Goal: Task Accomplishment & Management: Complete application form

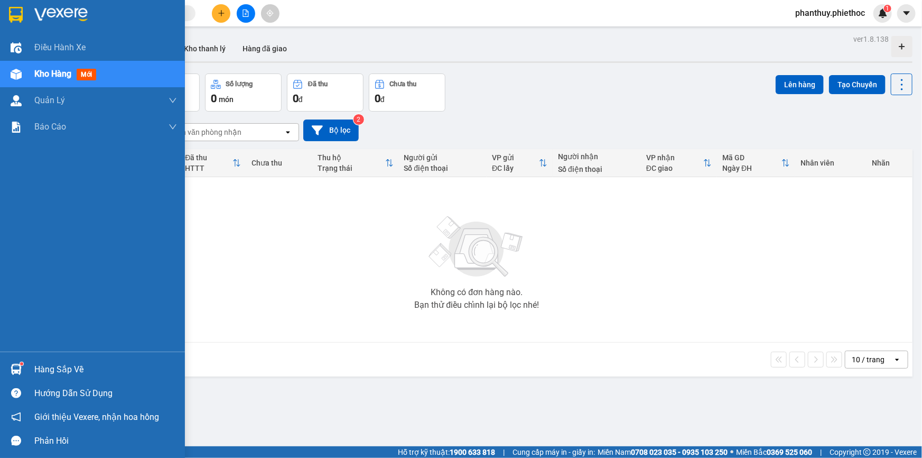
click at [76, 364] on div "Hàng sắp về" at bounding box center [105, 370] width 143 height 16
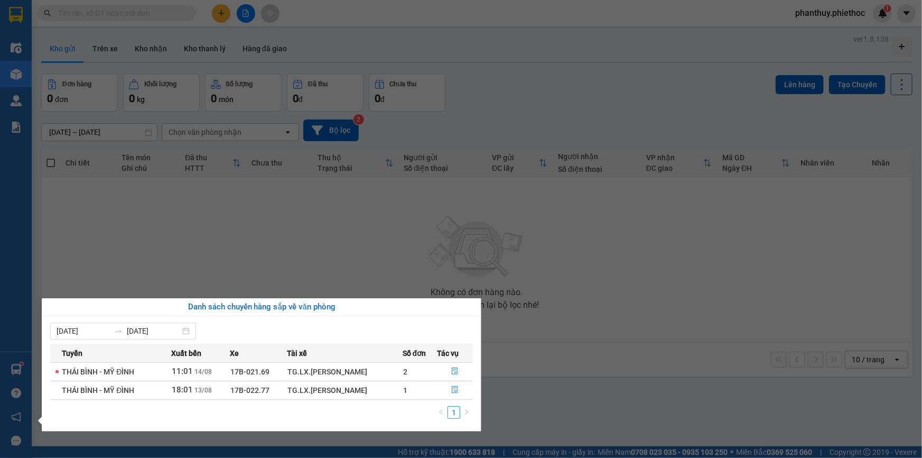
click at [246, 239] on section "Kết quả tìm kiếm ( 0 ) Bộ lọc No Data phanthuy.phiethoc 1 Điều hành xe Kho hàng…" at bounding box center [461, 229] width 922 height 458
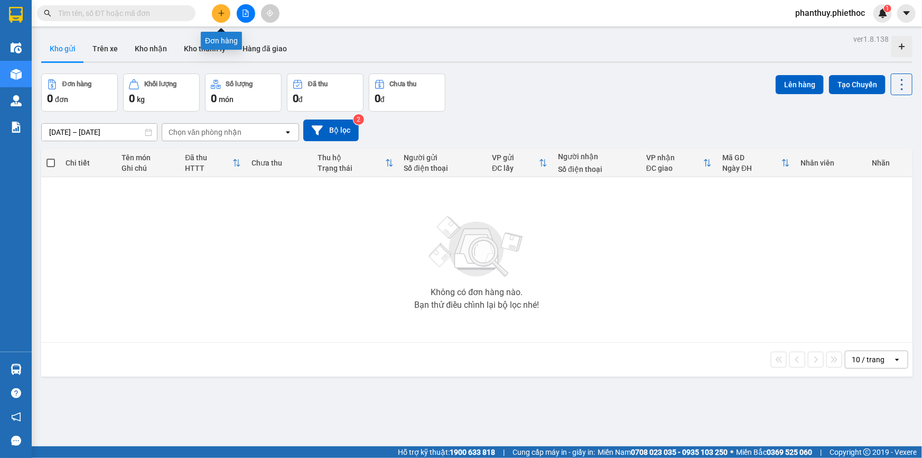
click at [220, 14] on icon "plus" at bounding box center [221, 13] width 7 height 7
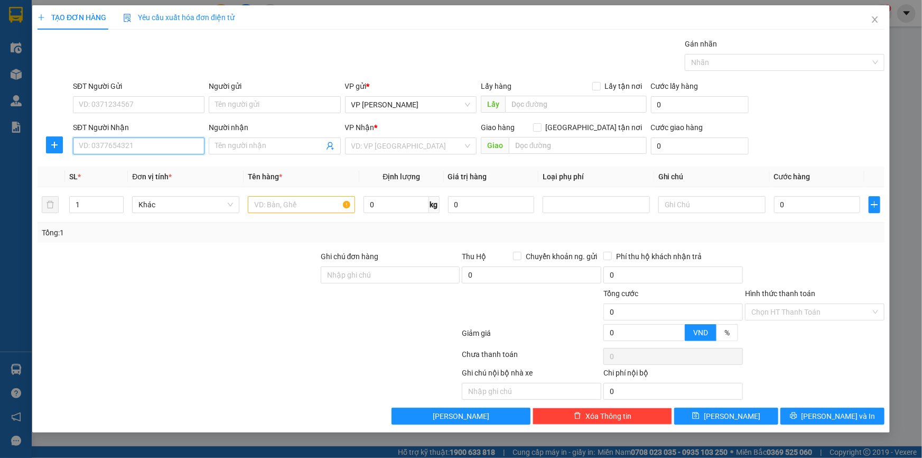
click at [134, 144] on input "SĐT Người Nhận" at bounding box center [139, 145] width 132 height 17
type input "0345073255"
click at [246, 141] on input "Người nhận" at bounding box center [269, 146] width 108 height 12
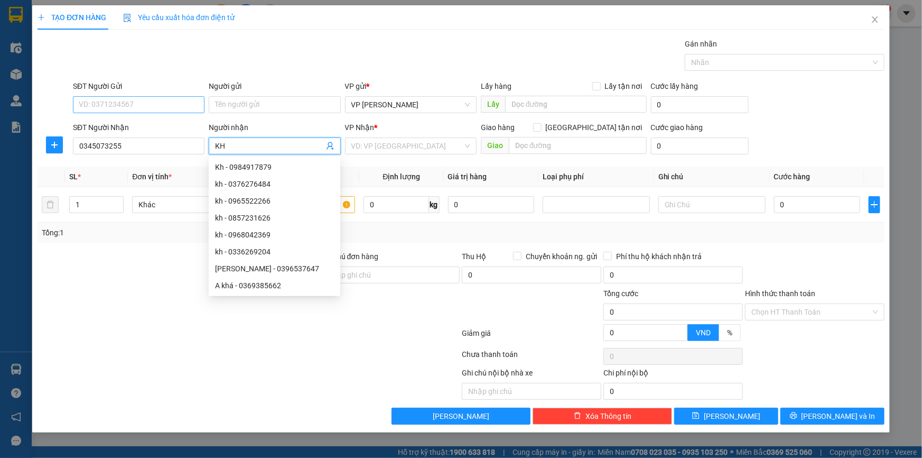
type input "KH"
click at [137, 104] on input "SĐT Người Gửi" at bounding box center [139, 104] width 132 height 17
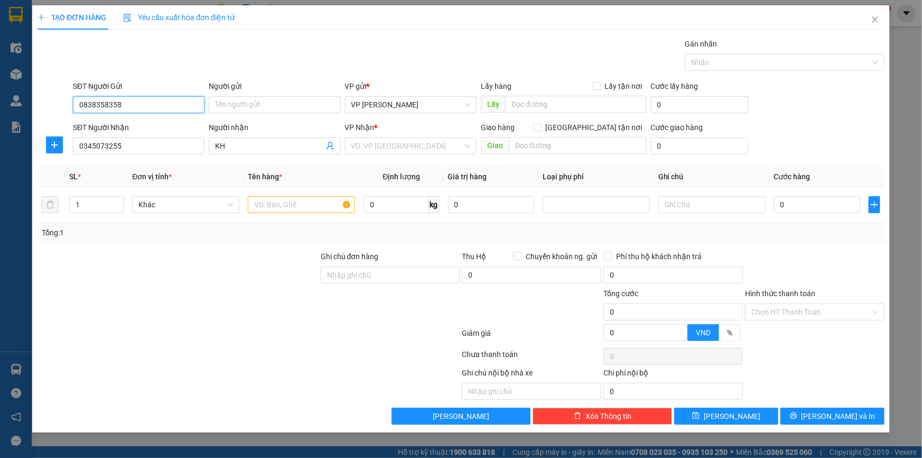
type input "0838358358"
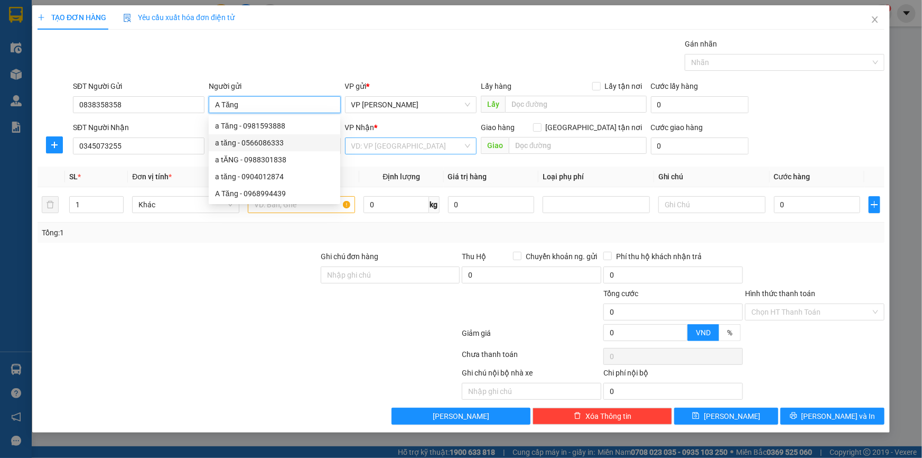
type input "A Tăng"
click at [391, 146] on input "search" at bounding box center [408, 146] width 112 height 16
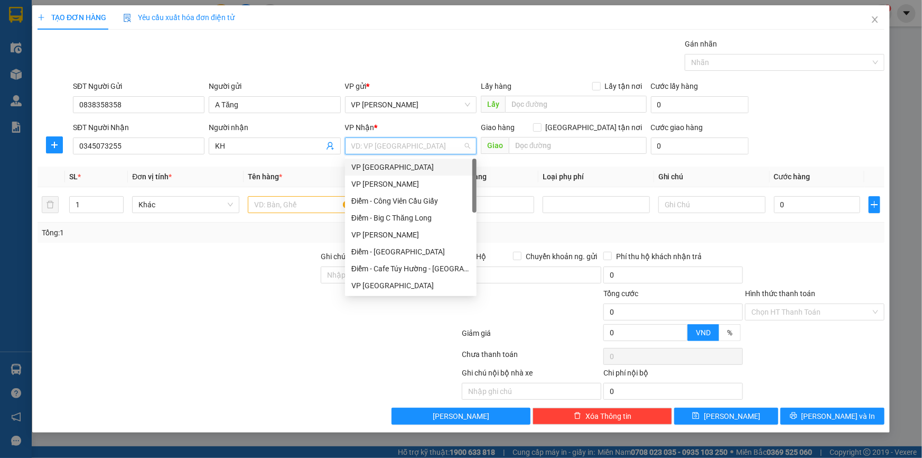
click at [382, 164] on div "VP [GEOGRAPHIC_DATA]" at bounding box center [411, 167] width 119 height 12
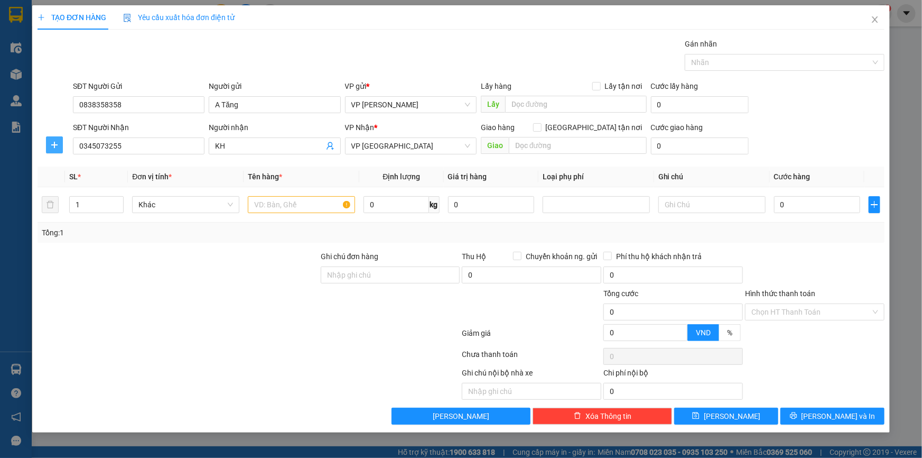
click at [51, 146] on icon "plus" at bounding box center [54, 145] width 8 height 8
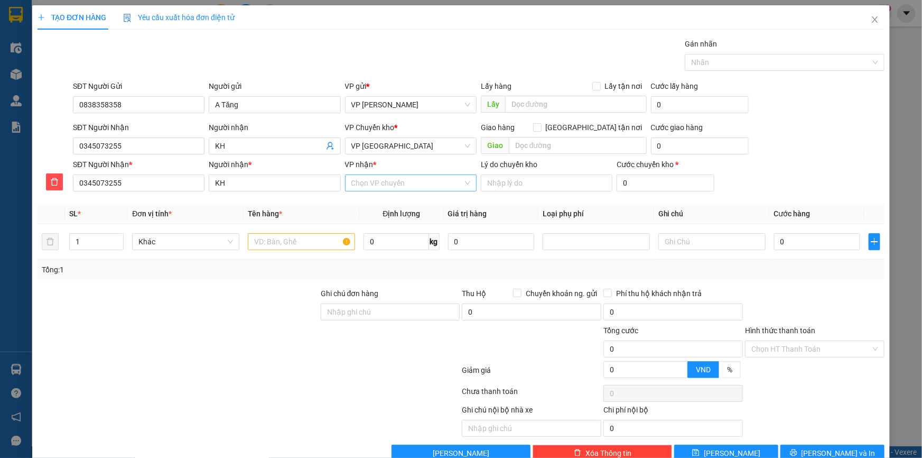
click at [378, 181] on input "VP nhận *" at bounding box center [408, 183] width 112 height 16
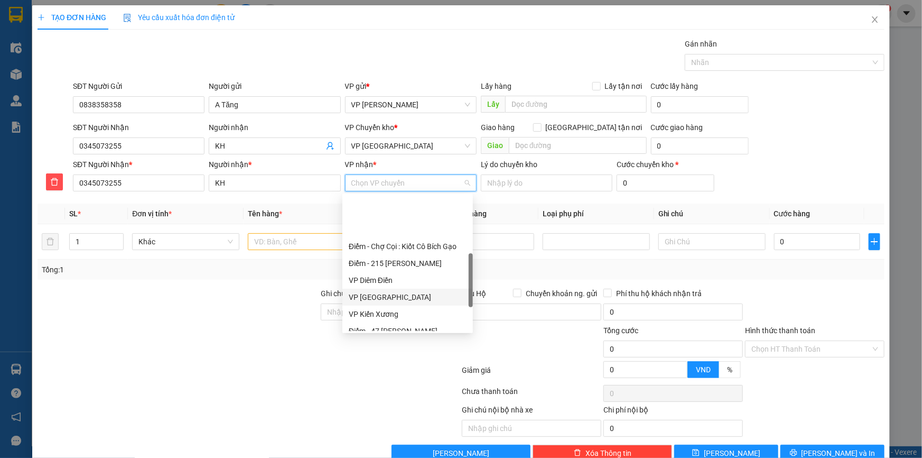
scroll to position [192, 0]
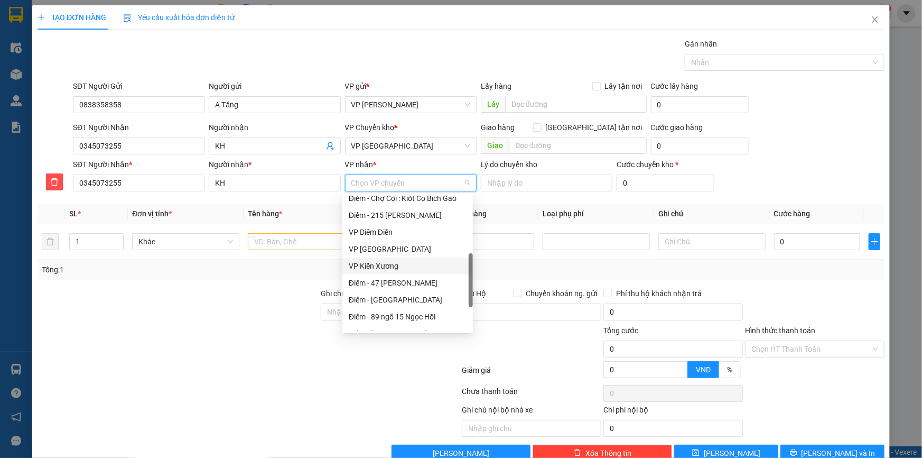
click at [394, 267] on div "VP Kiến Xương" at bounding box center [408, 266] width 118 height 12
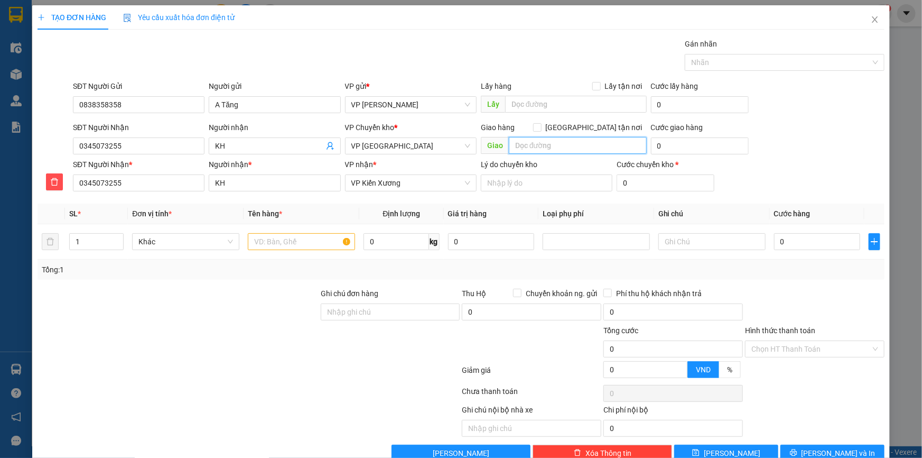
drag, startPoint x: 534, startPoint y: 144, endPoint x: 534, endPoint y: 151, distance: 7.4
click at [534, 146] on input "text" at bounding box center [578, 145] width 138 height 17
type input "Bờ hồ Kiến Xương"
type input "5"
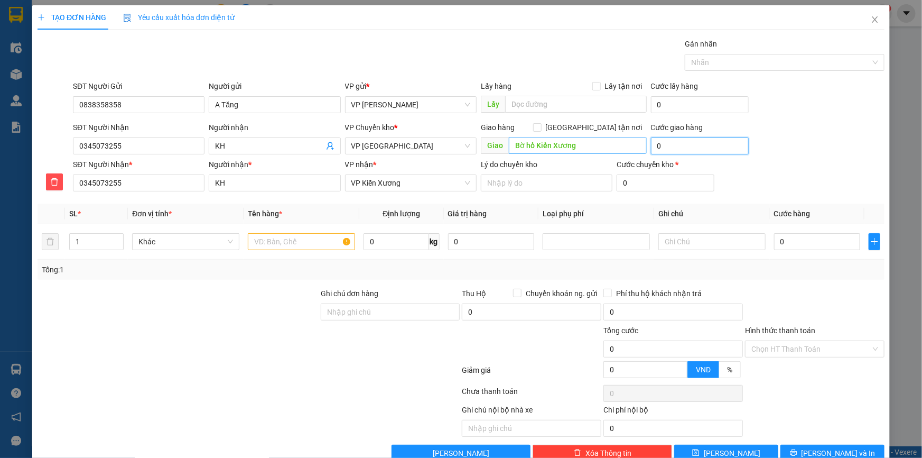
type input "5"
type input "5.000"
drag, startPoint x: 320, startPoint y: 242, endPoint x: 331, endPoint y: 253, distance: 15.7
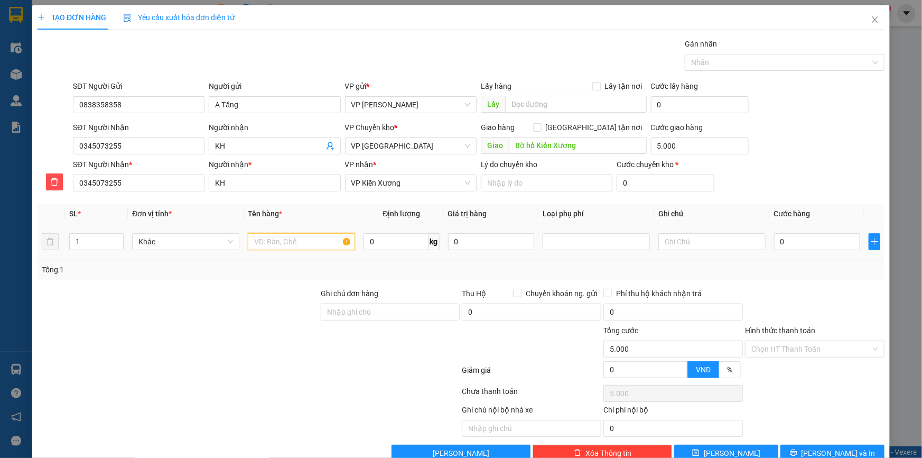
click at [322, 244] on input "text" at bounding box center [301, 241] width 107 height 17
type input "Bao xanh (thớt gỗ)"
type input "14"
type input "04"
type input "5.004"
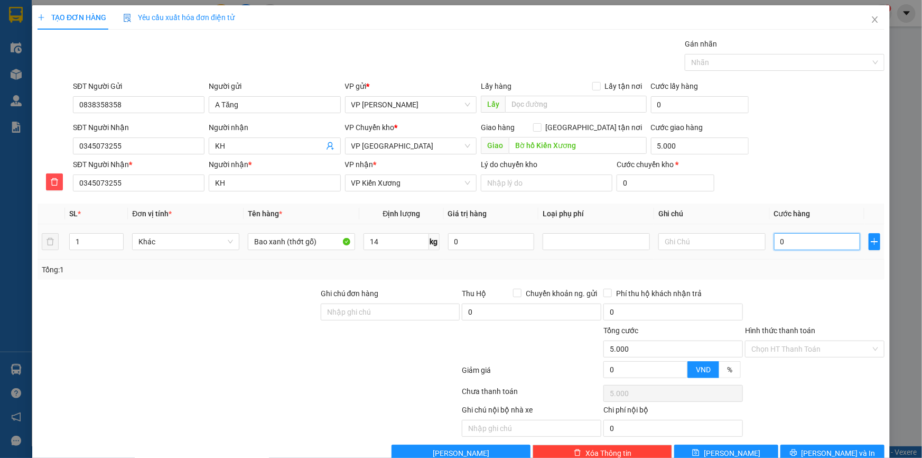
type input "5.004"
type input "045"
type input "5.045"
type input "45.000"
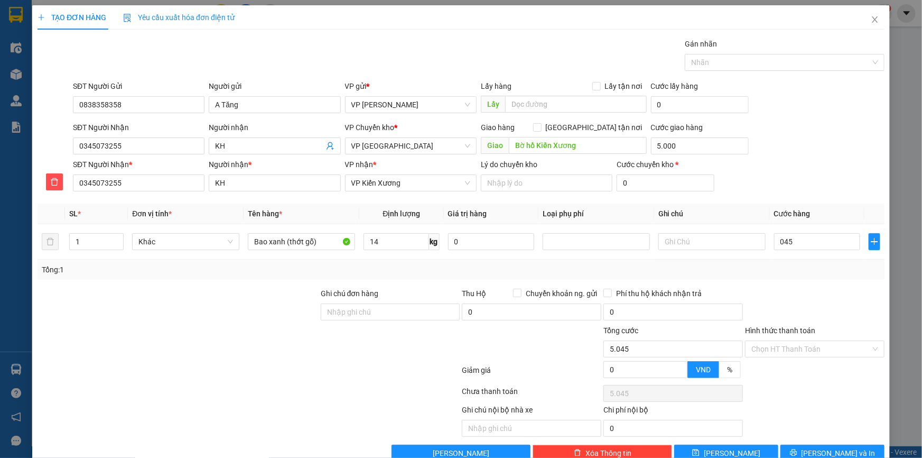
type input "50.000"
click at [778, 150] on div "SĐT Người Nhận 0345073255 Người nhận KH VP Chuyển kho * VP Thái Bình Giao hàng …" at bounding box center [479, 140] width 816 height 37
click at [768, 347] on input "Hình thức thanh toán" at bounding box center [811, 349] width 119 height 16
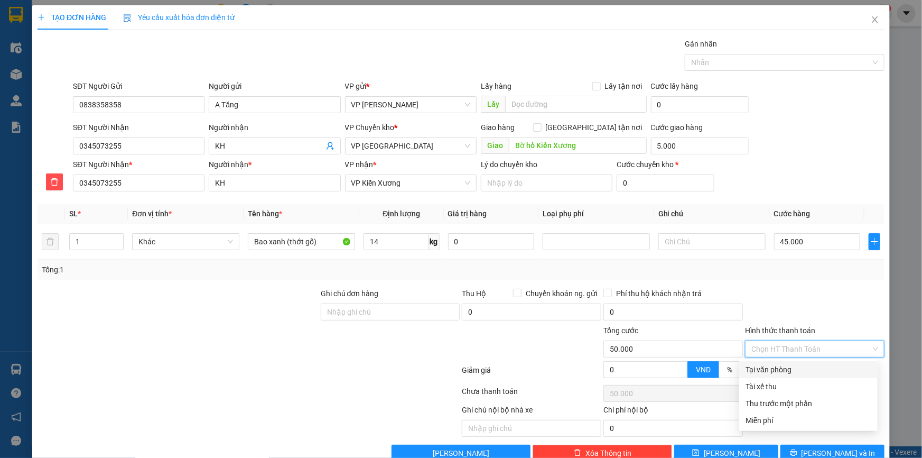
click at [780, 367] on div "Tại văn phòng" at bounding box center [809, 370] width 126 height 12
type input "0"
click at [783, 293] on div at bounding box center [815, 306] width 142 height 37
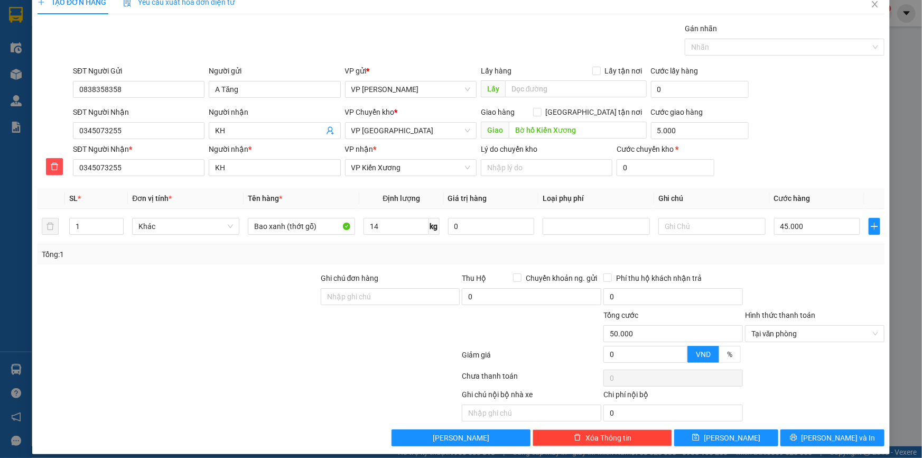
scroll to position [23, 0]
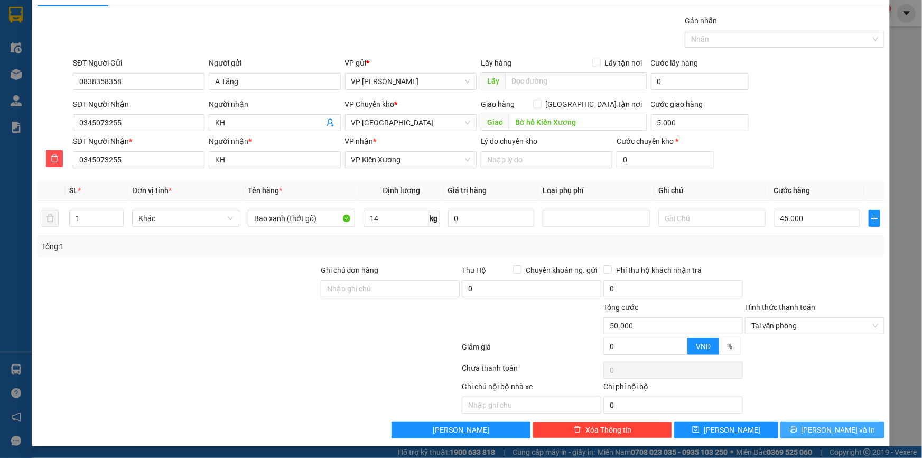
click at [803, 424] on button "[PERSON_NAME] và In" at bounding box center [833, 429] width 104 height 17
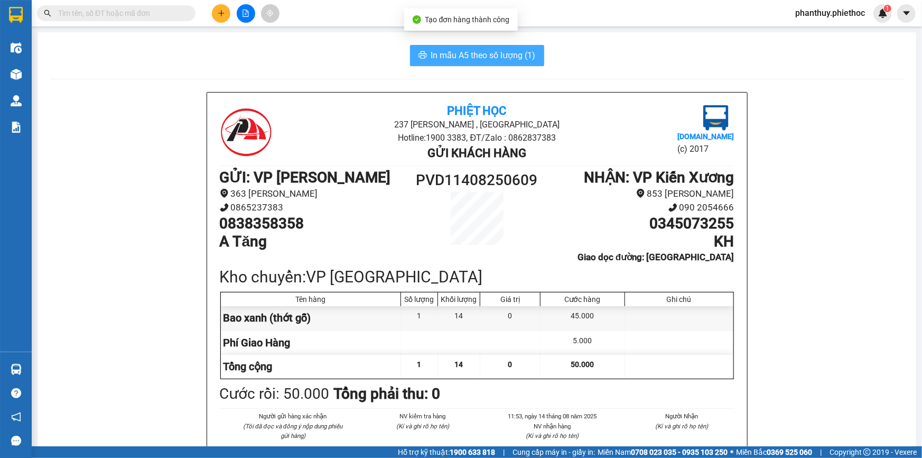
click at [475, 54] on span "In mẫu A5 theo số lượng (1)" at bounding box center [483, 55] width 105 height 13
click at [470, 51] on span "In mẫu A5 theo số lượng (1)" at bounding box center [483, 55] width 105 height 13
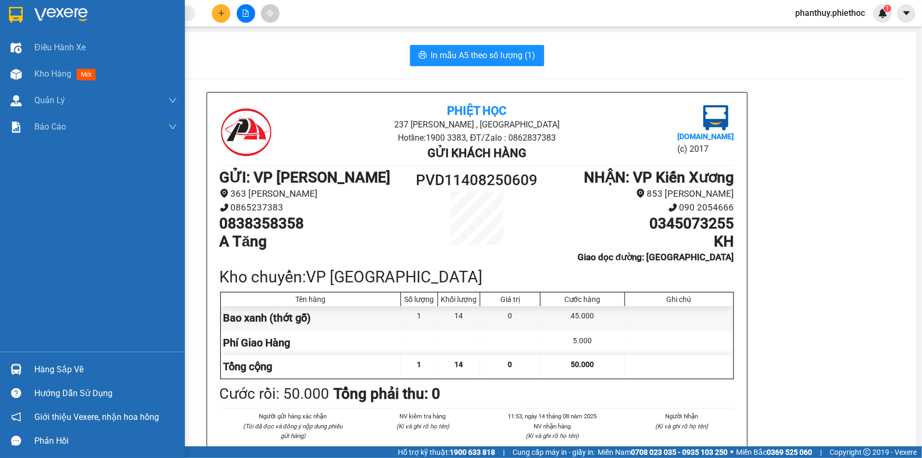
drag, startPoint x: 60, startPoint y: 365, endPoint x: 169, endPoint y: 361, distance: 109.0
click at [60, 365] on div "Hàng sắp về" at bounding box center [105, 370] width 143 height 16
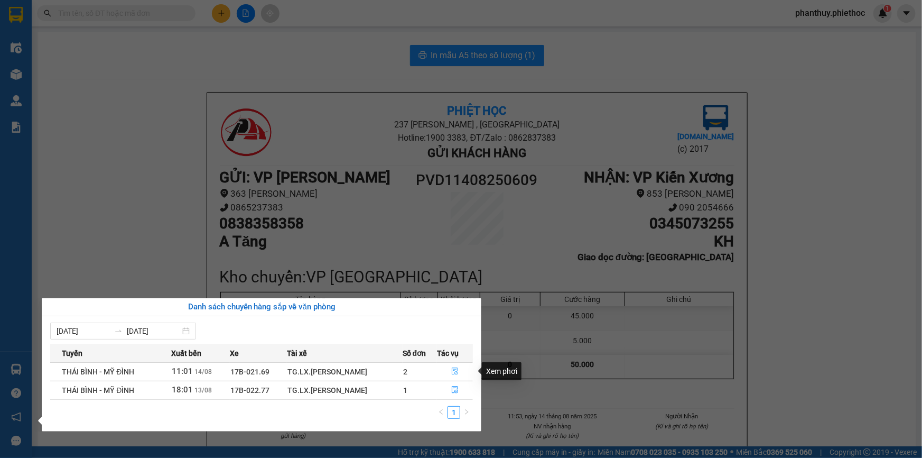
click at [451, 368] on icon "file-done" at bounding box center [454, 370] width 7 height 7
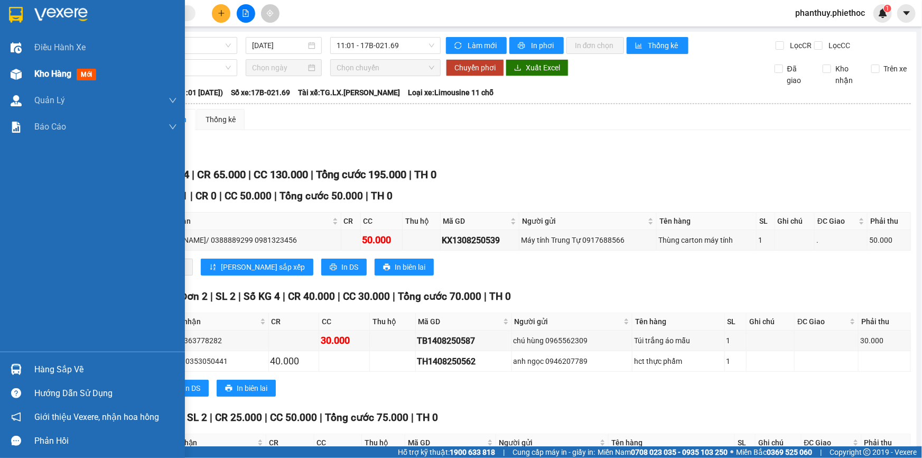
click at [45, 69] on span "Kho hàng" at bounding box center [52, 74] width 37 height 10
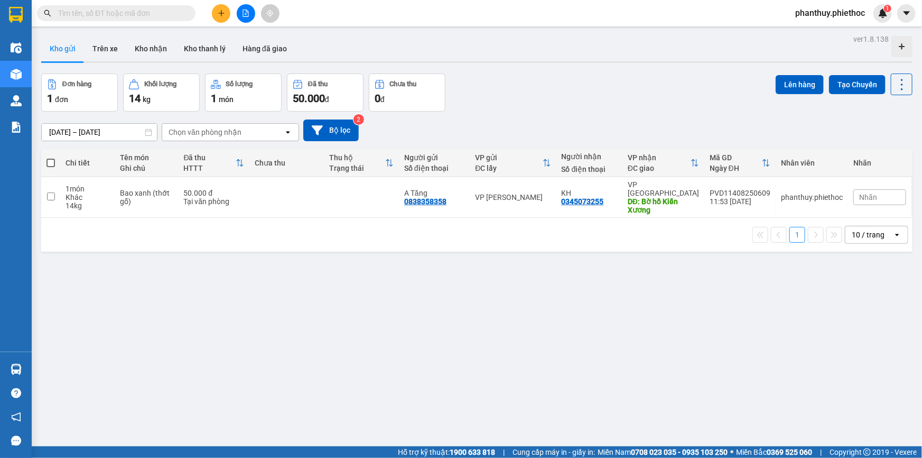
click at [47, 162] on span at bounding box center [51, 163] width 8 height 8
click at [51, 158] on input "checkbox" at bounding box center [51, 158] width 0 height 0
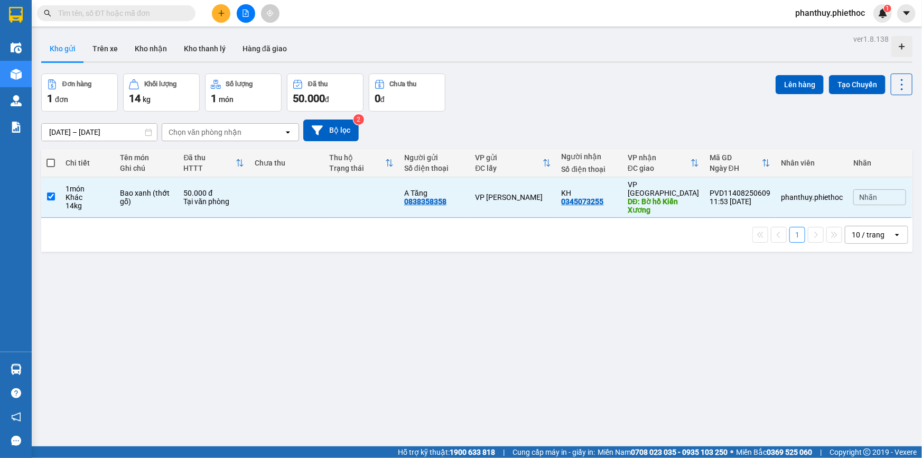
checkbox input "true"
click at [788, 84] on button "Lên hàng" at bounding box center [800, 84] width 48 height 19
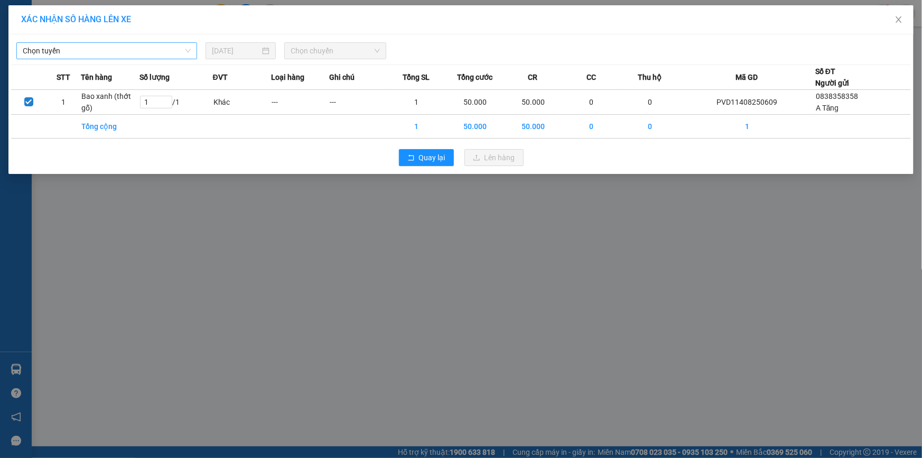
click at [67, 48] on span "Chọn tuyến" at bounding box center [107, 51] width 168 height 16
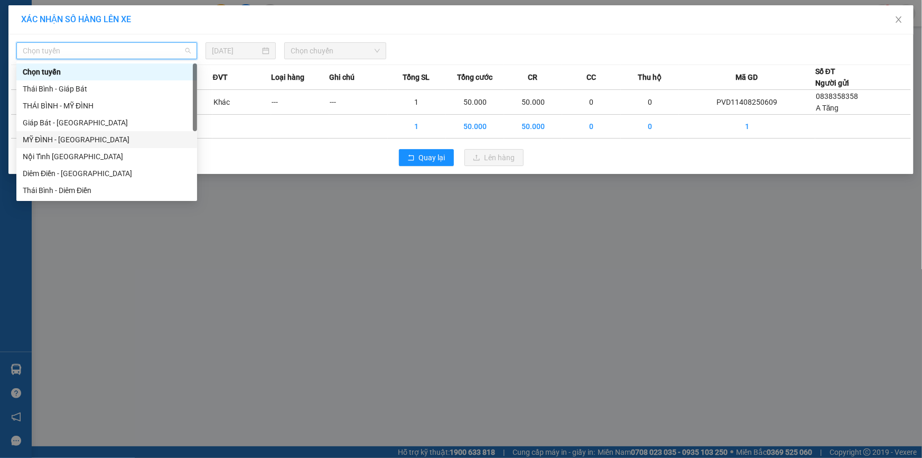
drag, startPoint x: 71, startPoint y: 139, endPoint x: 260, endPoint y: 77, distance: 198.2
click at [72, 139] on div "MỸ ĐÌNH - [GEOGRAPHIC_DATA]" at bounding box center [107, 140] width 168 height 12
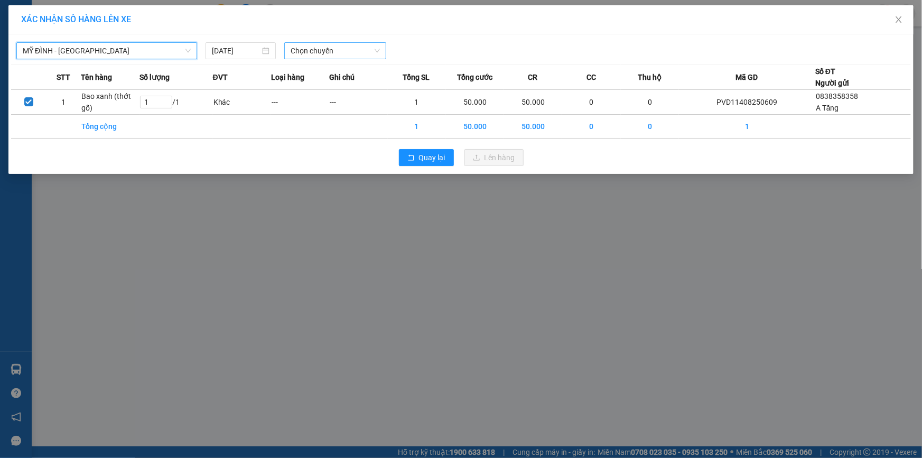
click at [349, 46] on span "Chọn chuyến" at bounding box center [335, 51] width 89 height 16
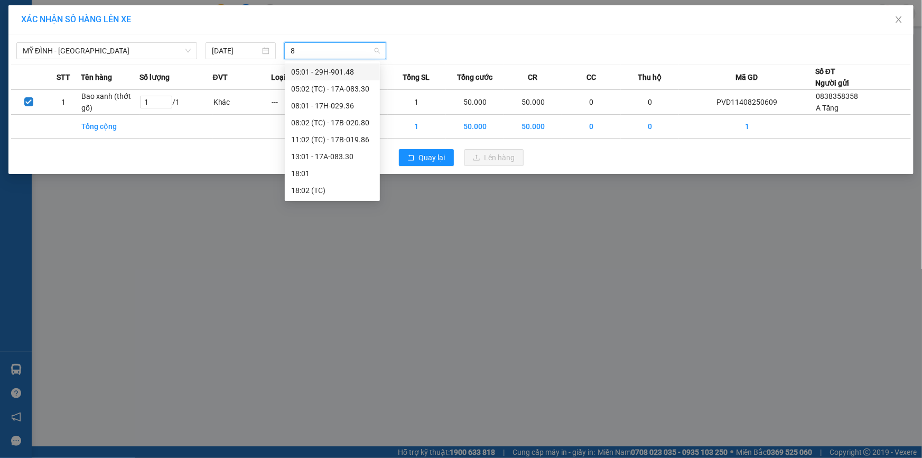
type input "83"
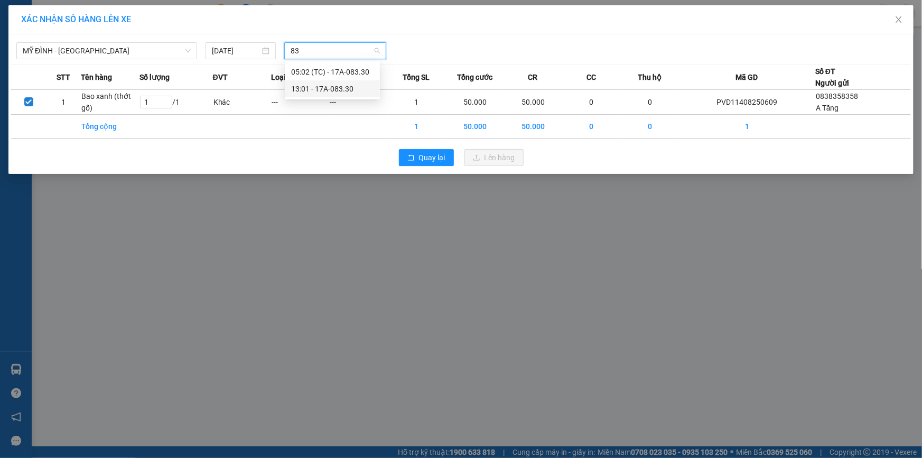
click at [352, 85] on div "13:01 - 17A-083.30" at bounding box center [332, 89] width 82 height 12
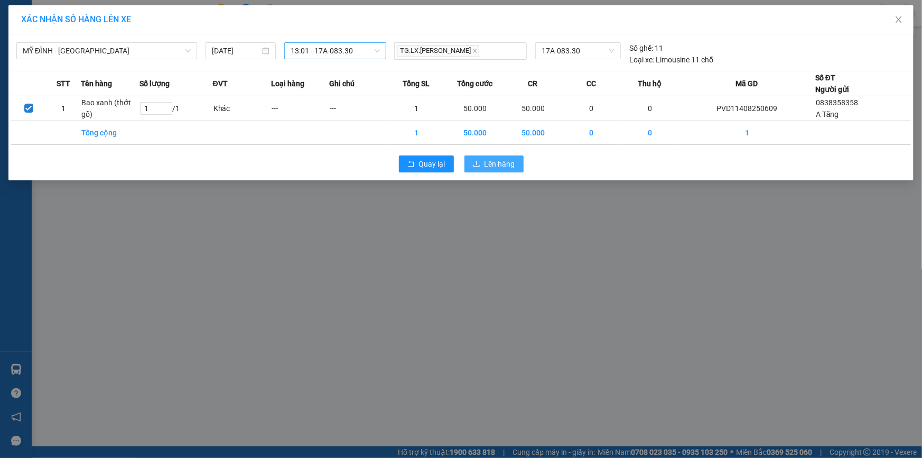
click at [497, 163] on span "Lên hàng" at bounding box center [500, 164] width 31 height 12
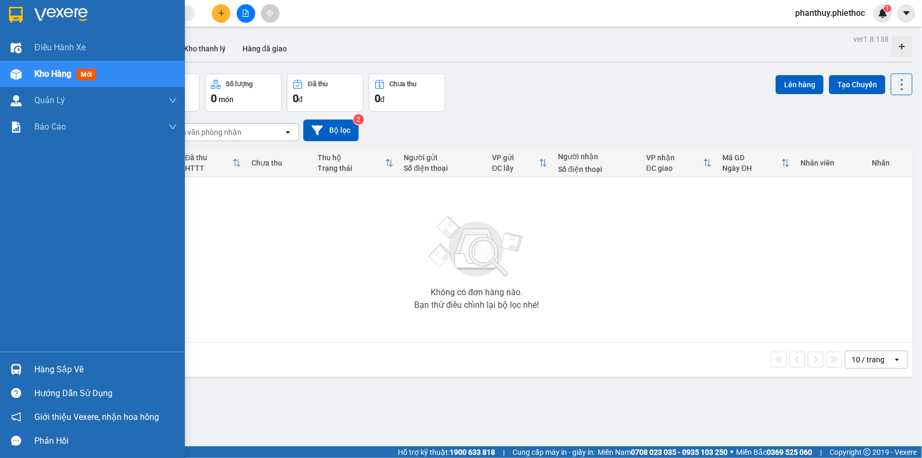
click at [41, 359] on div "Hàng sắp về" at bounding box center [92, 369] width 185 height 24
